Goal: Information Seeking & Learning: Learn about a topic

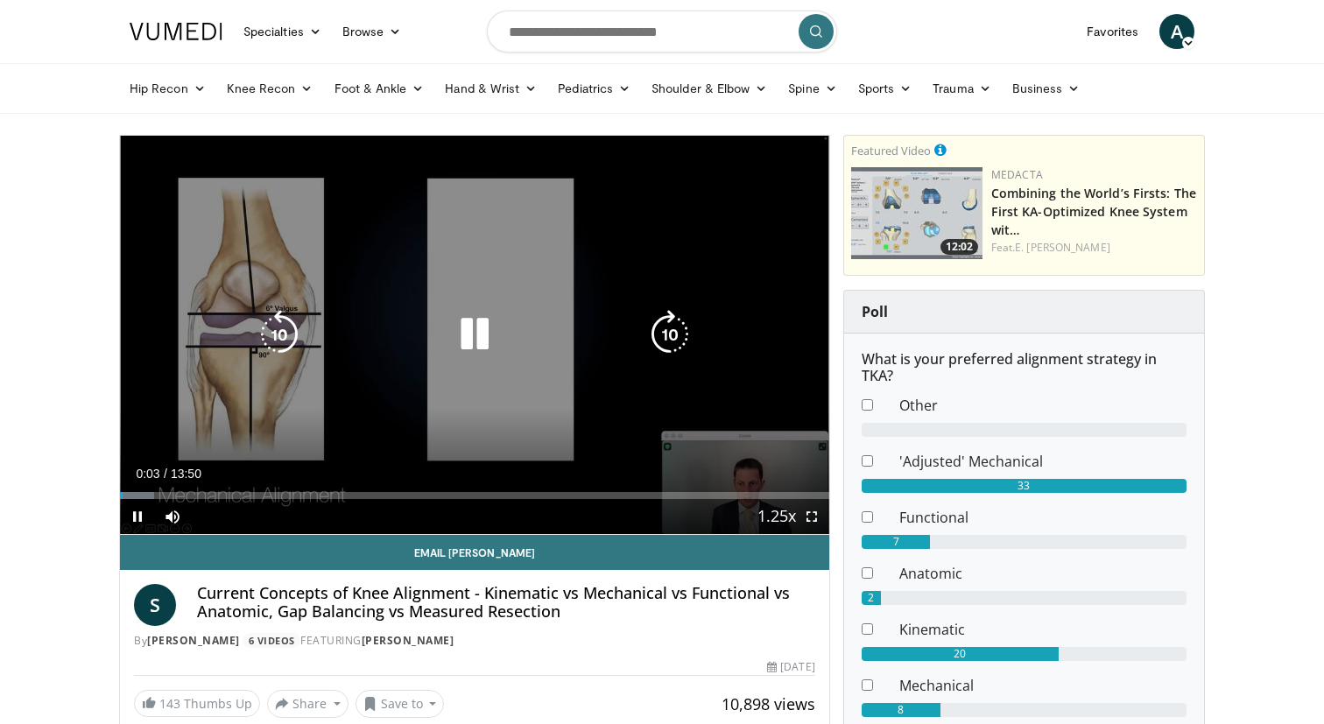
click at [492, 319] on icon "Video Player" at bounding box center [474, 334] width 49 height 49
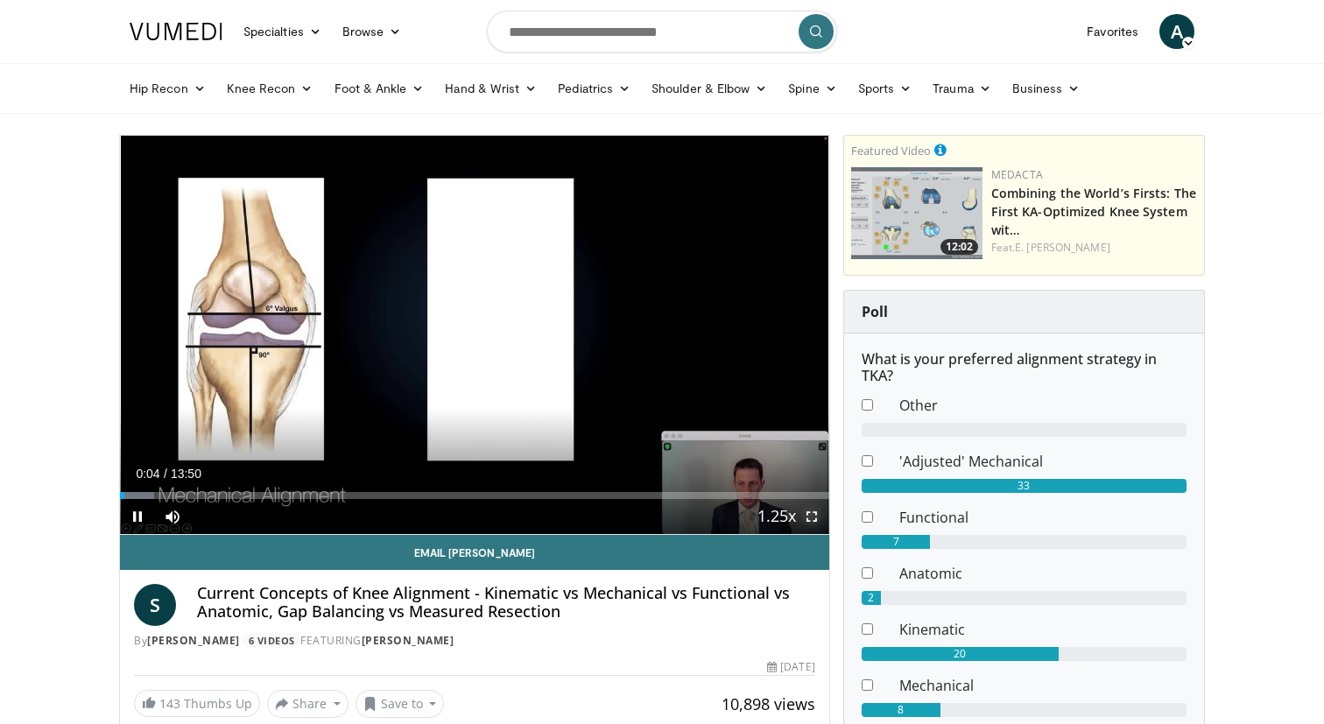
click at [822, 520] on span "Video Player" at bounding box center [811, 516] width 35 height 35
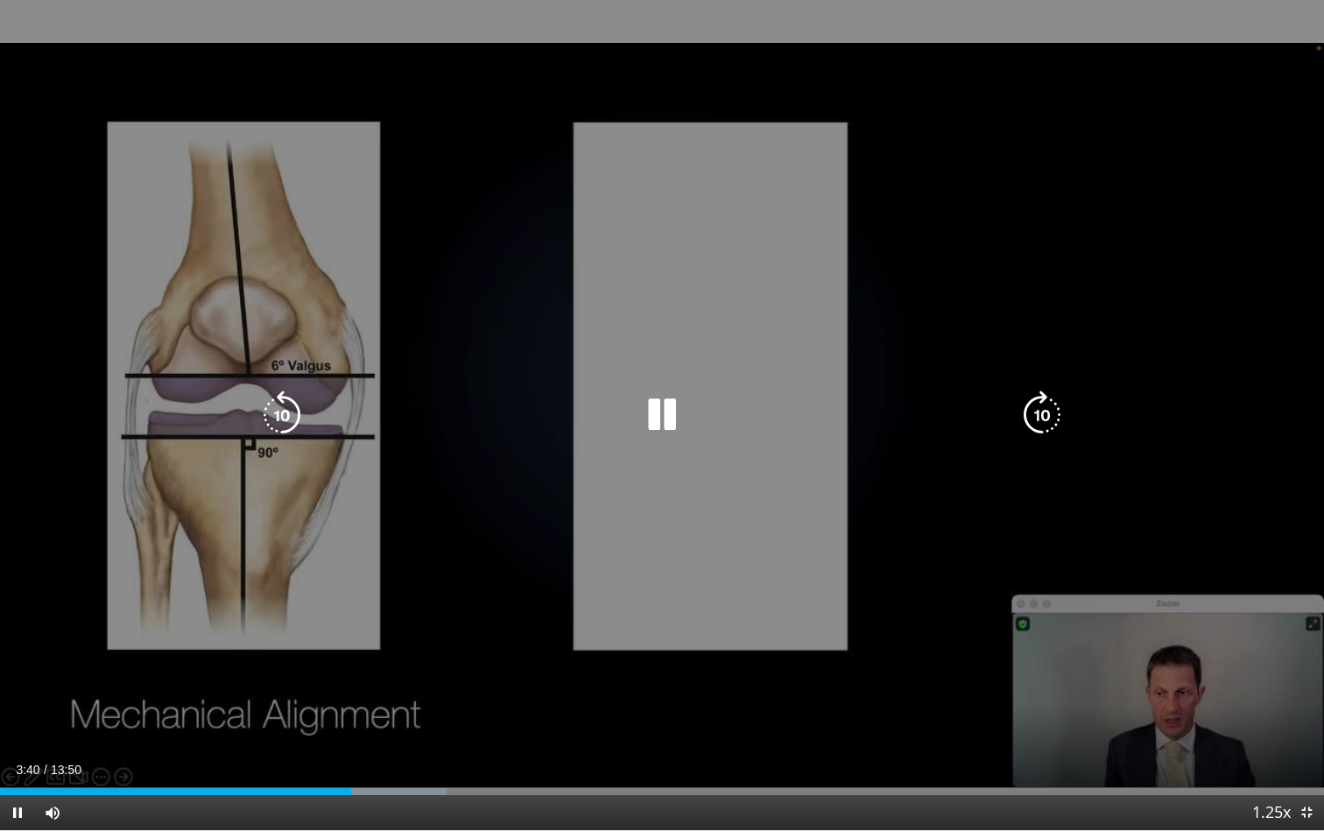
click at [544, 377] on div "10 seconds Tap to unmute" at bounding box center [662, 415] width 1324 height 830
click at [645, 402] on icon "Video Player" at bounding box center [662, 415] width 49 height 49
click at [583, 292] on div "10 seconds Tap to unmute" at bounding box center [662, 415] width 1324 height 830
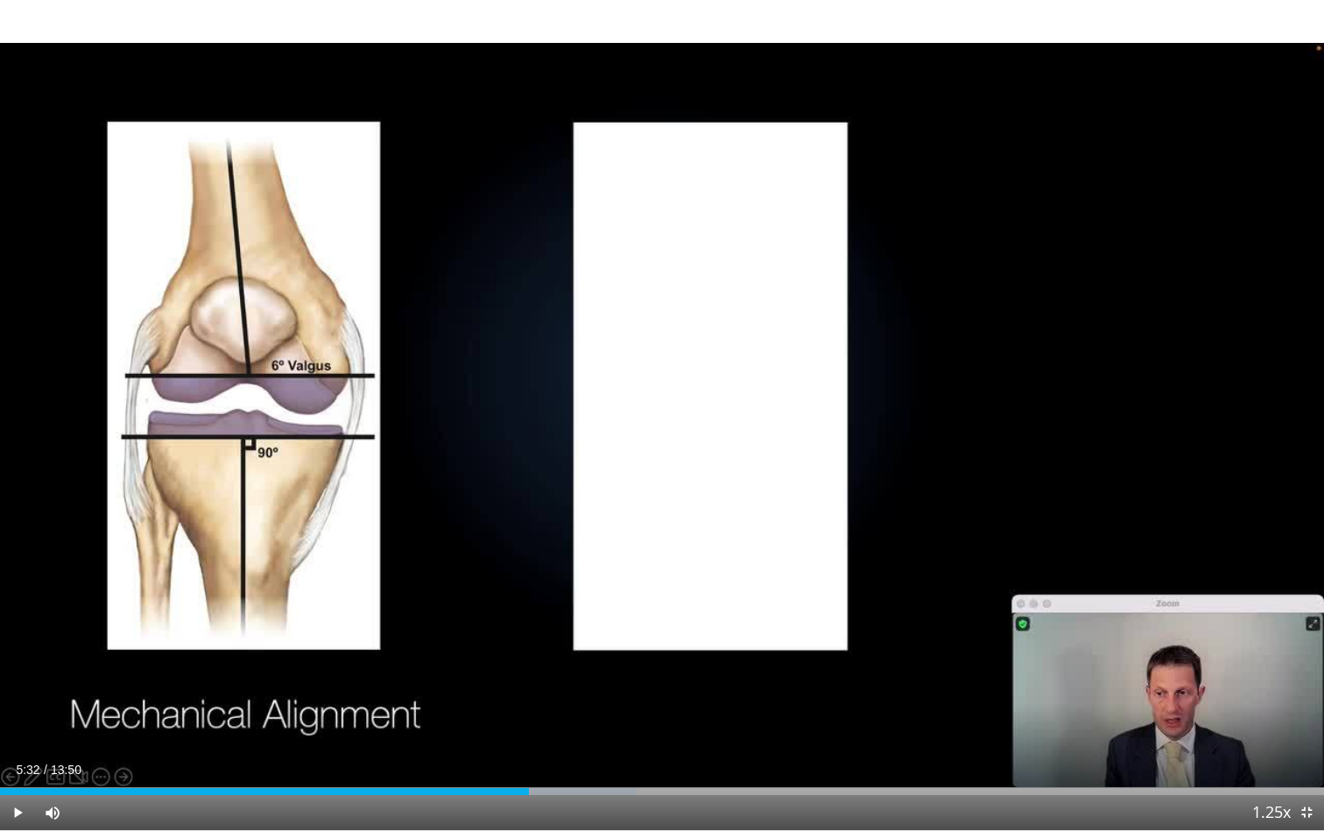
click at [589, 355] on div "10 seconds Tap to unmute" at bounding box center [662, 415] width 1324 height 830
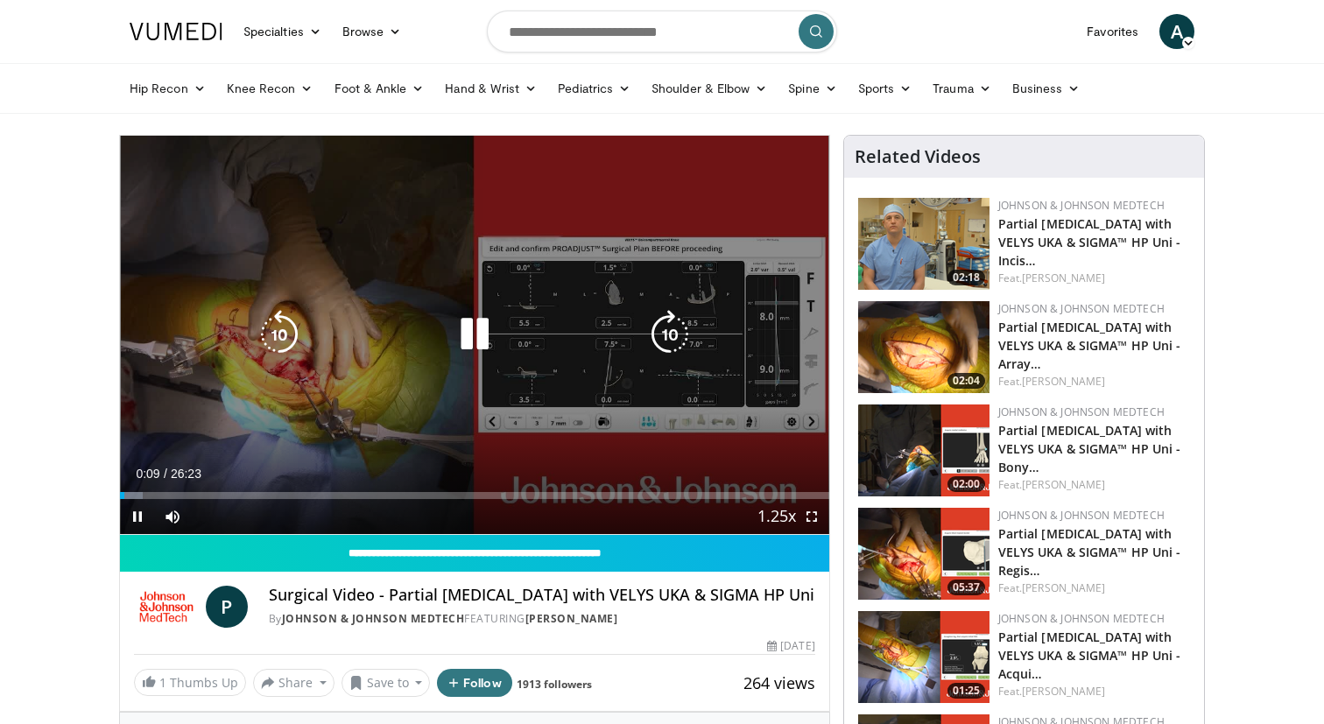
click at [391, 326] on div "Video Player" at bounding box center [475, 334] width 426 height 35
click at [408, 279] on div "10 seconds Tap to unmute" at bounding box center [474, 335] width 709 height 399
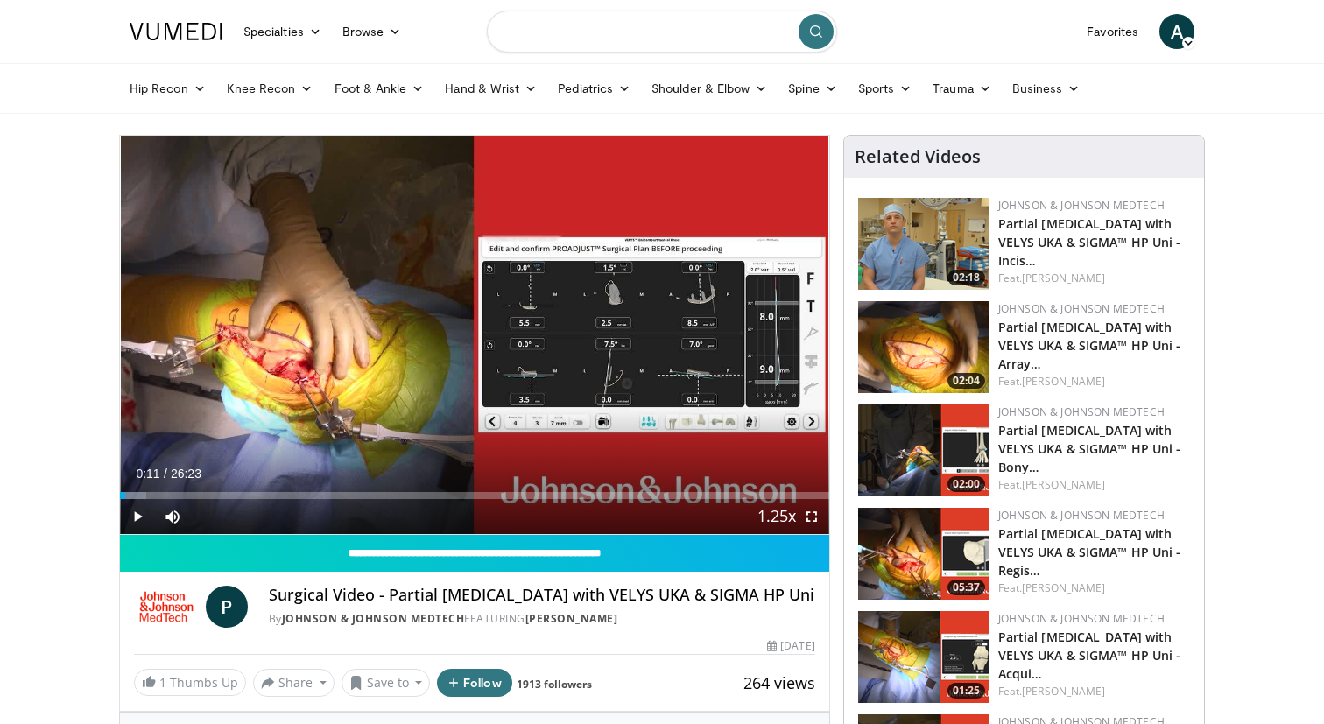
click at [541, 49] on input "Search topics, interventions" at bounding box center [662, 32] width 350 height 42
type input "**********"
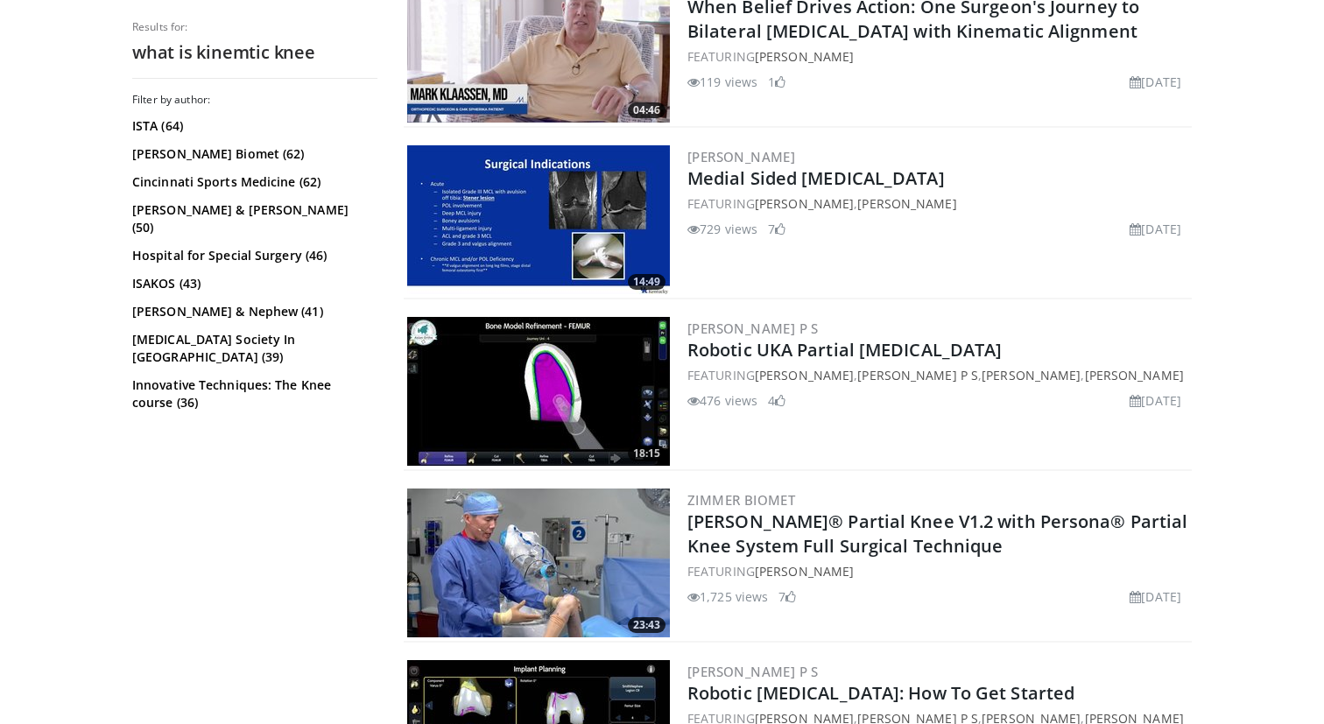
scroll to position [909, 0]
